Goal: Task Accomplishment & Management: Manage account settings

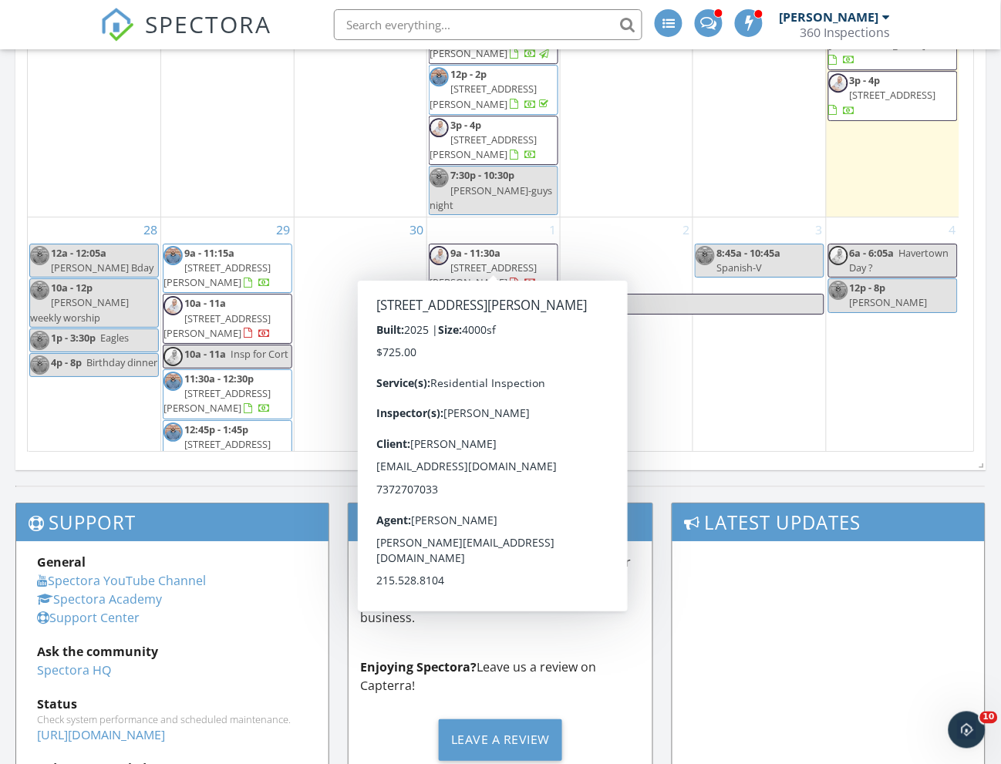
scroll to position [769, 0]
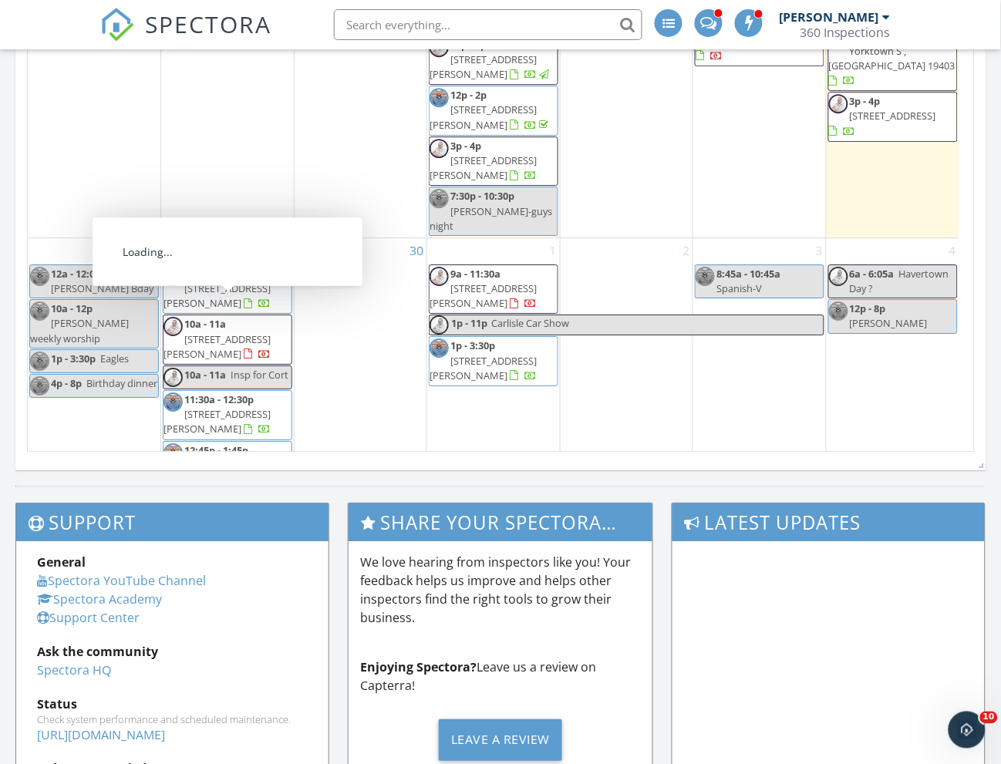
click at [242, 368] on span "Insp for Cort" at bounding box center [260, 375] width 58 height 14
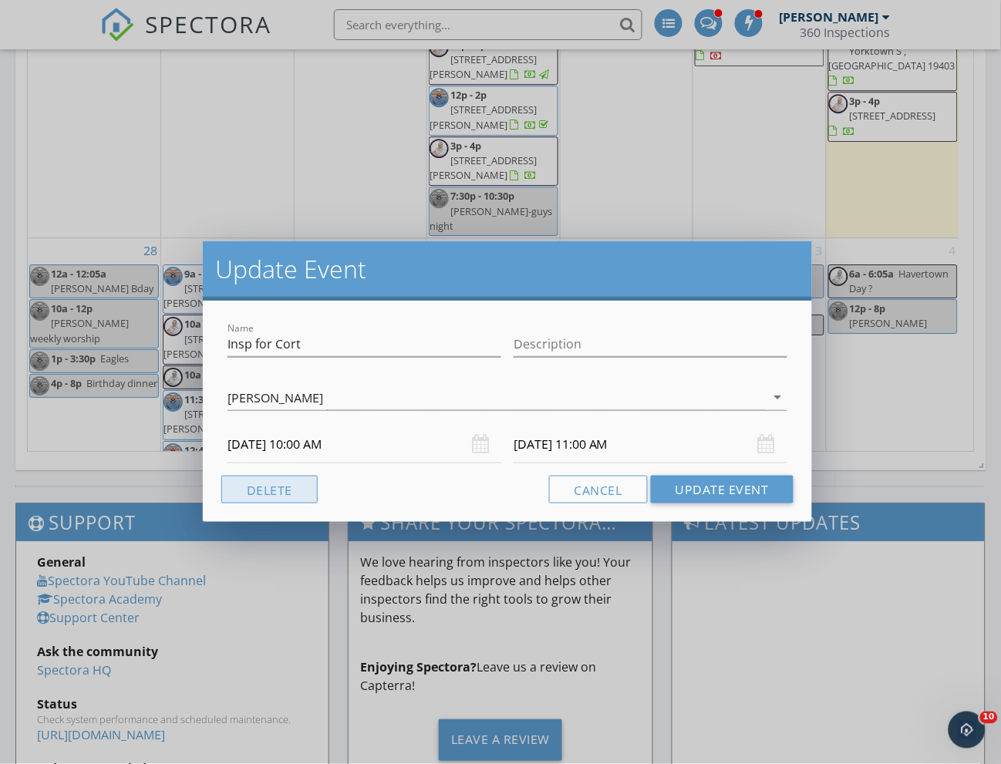
click at [268, 486] on button "Delete" at bounding box center [269, 490] width 96 height 28
click at [298, 490] on button "Delete" at bounding box center [269, 490] width 96 height 28
click at [273, 486] on button "Delete" at bounding box center [269, 490] width 96 height 28
click at [613, 490] on button "Cancel" at bounding box center [598, 490] width 99 height 28
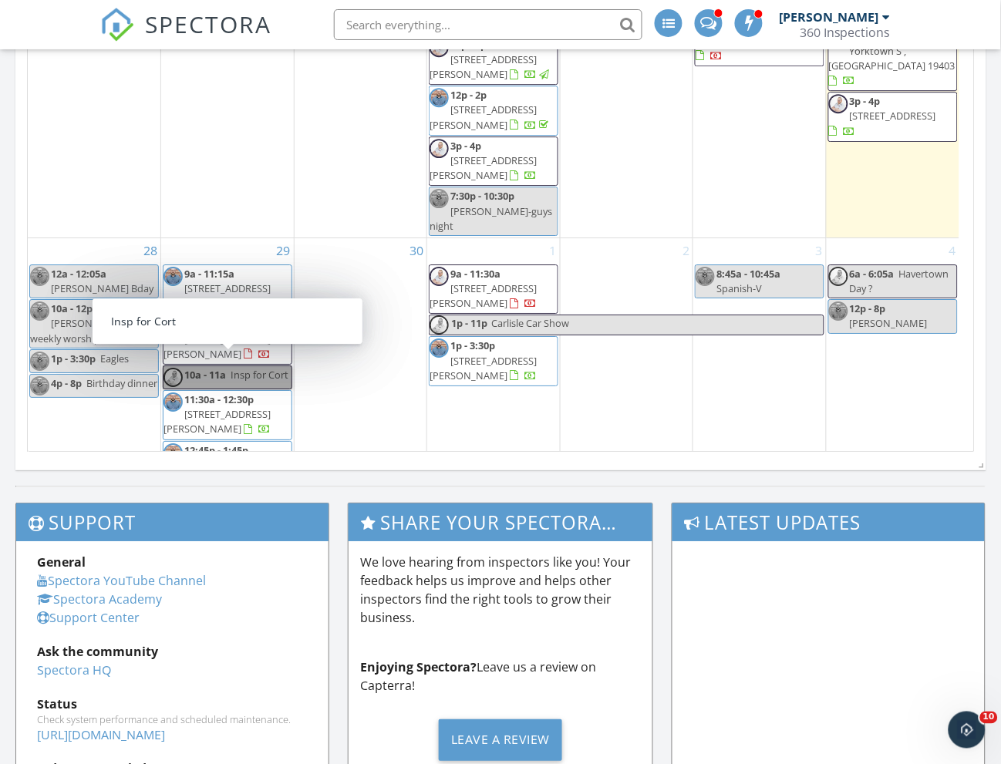
click at [254, 365] on link "10a - 11a Insp for Cort" at bounding box center [228, 377] width 130 height 24
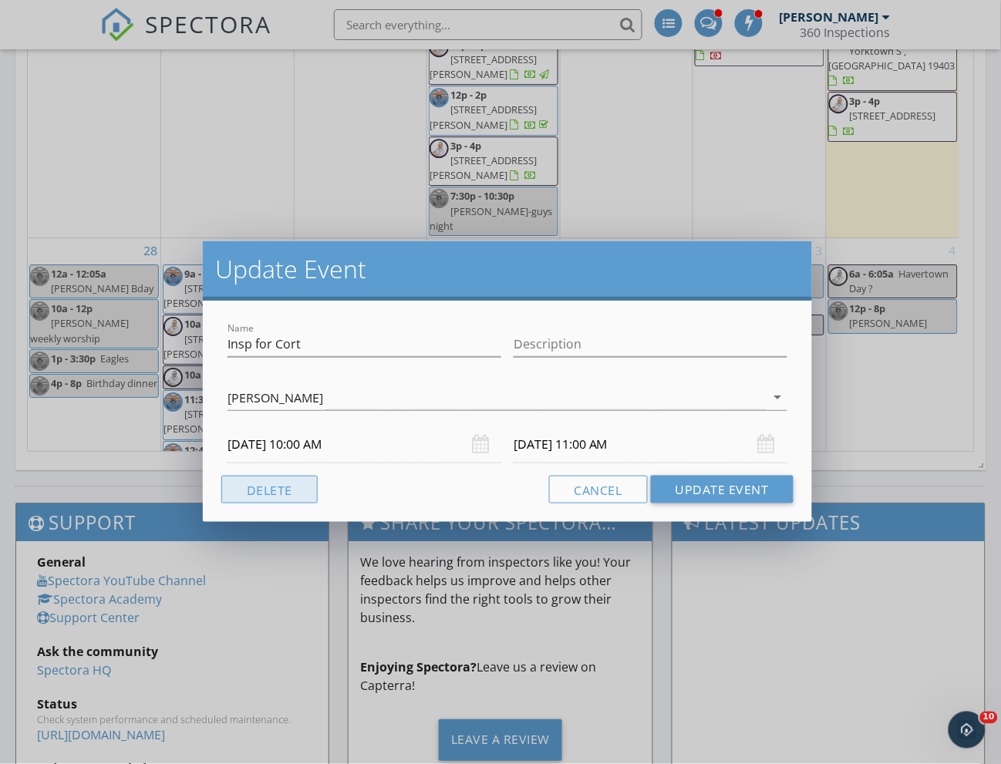
click at [292, 490] on button "Delete" at bounding box center [269, 490] width 96 height 28
click at [594, 497] on button "Cancel" at bounding box center [598, 490] width 99 height 28
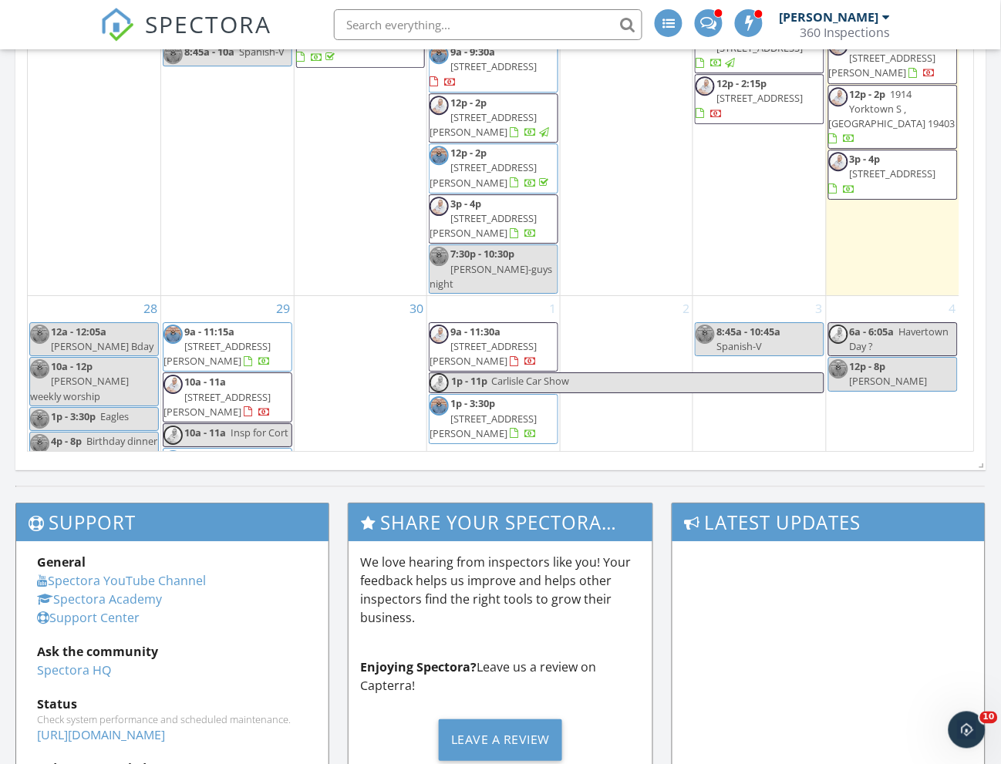
scroll to position [559, 0]
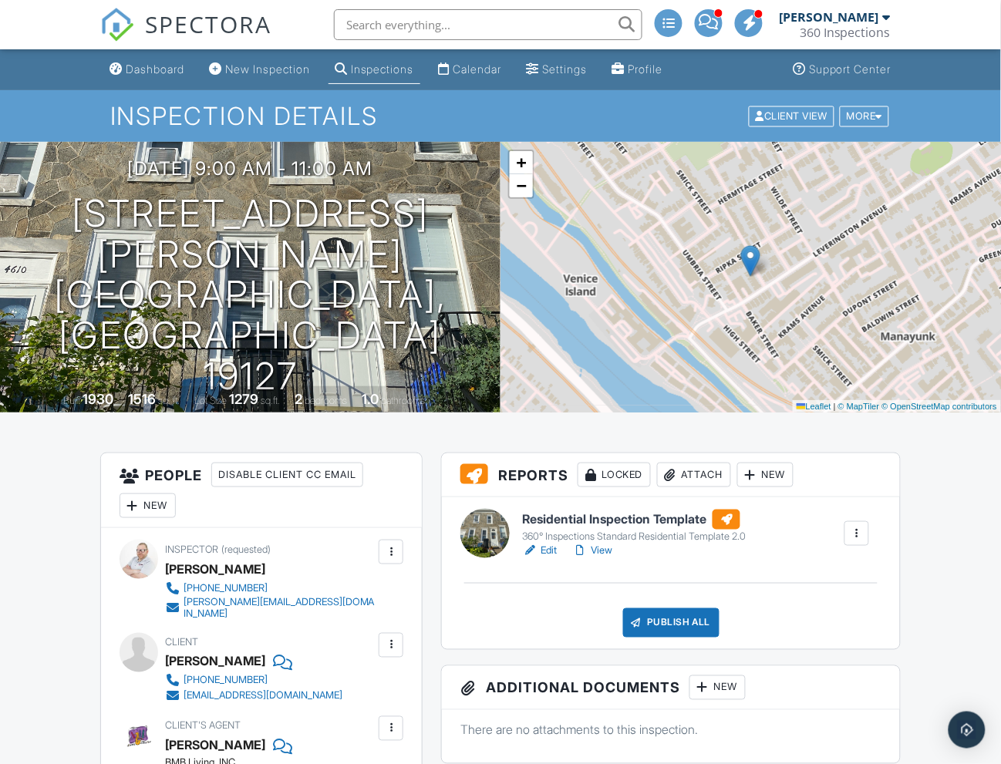
click at [619, 517] on h6 "Residential Inspection Template" at bounding box center [634, 520] width 224 height 20
